Goal: Check status

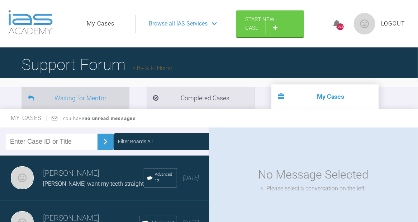
click at [97, 93] on li "Waiting for Mentor" at bounding box center [76, 98] width 108 height 22
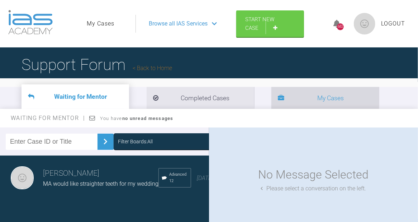
click at [278, 98] on icon at bounding box center [281, 98] width 6 height 6
